Goal: Entertainment & Leisure: Consume media (video, audio)

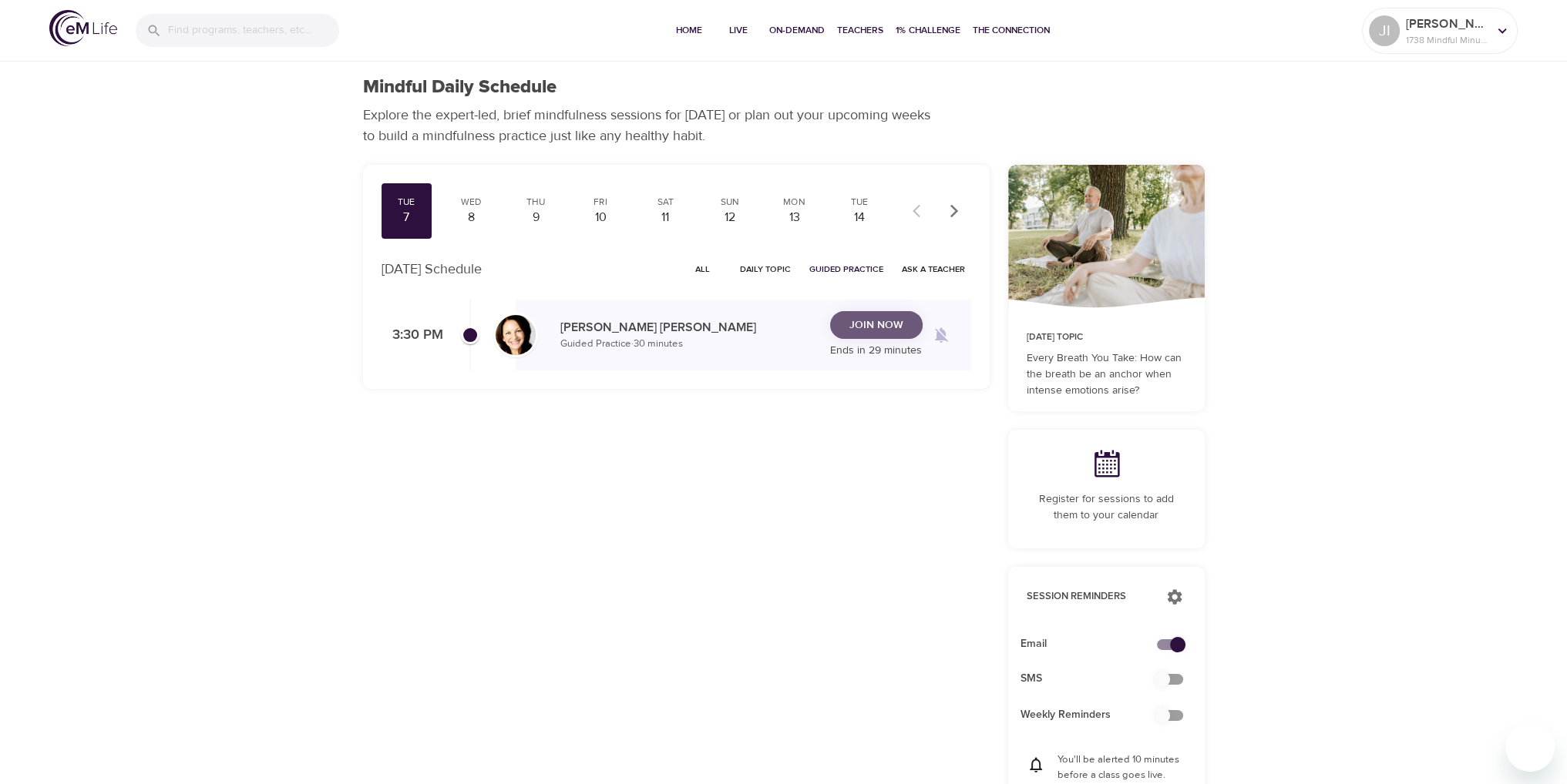
click at [873, 325] on span "Join Now" at bounding box center [877, 325] width 54 height 19
